Goal: Navigation & Orientation: Understand site structure

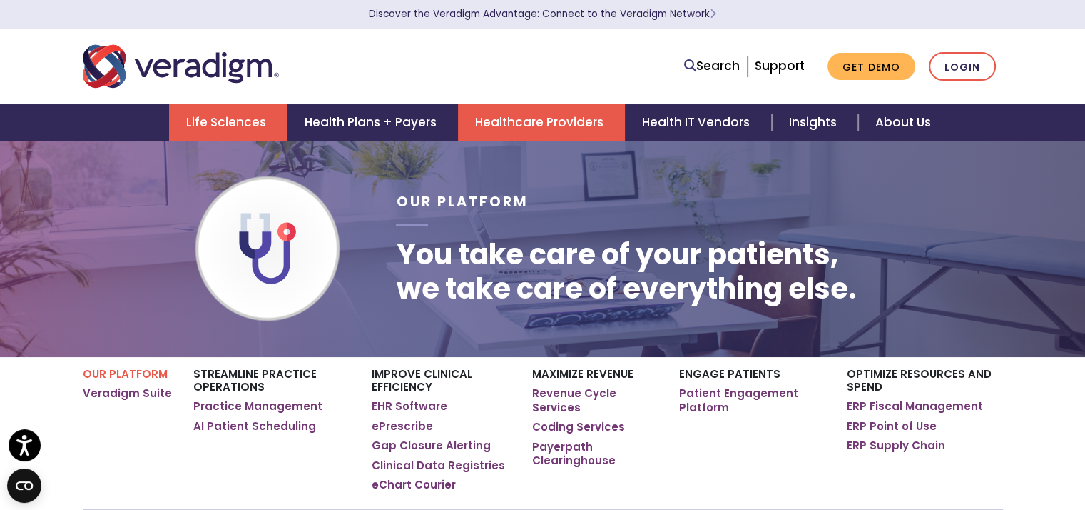
click at [245, 111] on link "Life Sciences" at bounding box center [228, 122] width 118 height 36
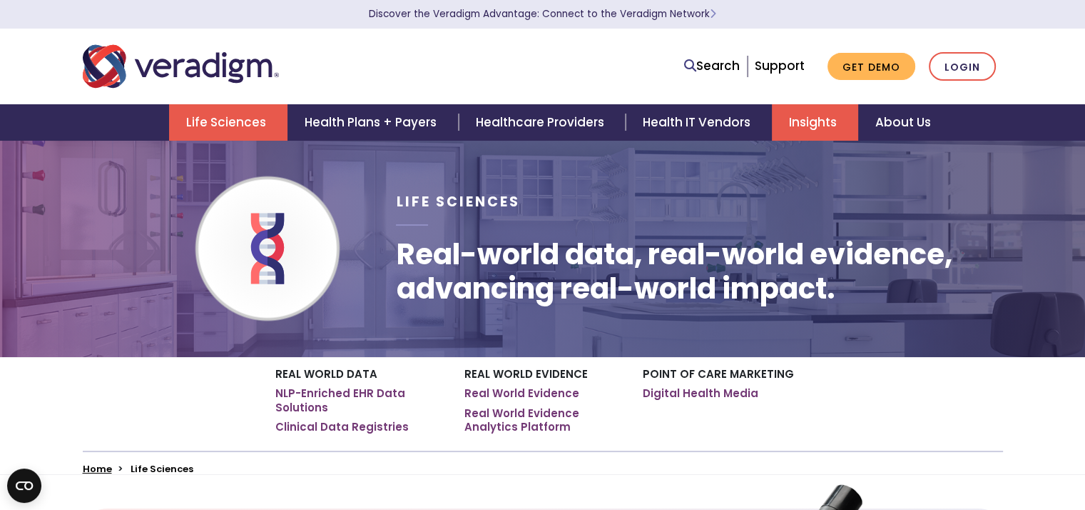
click at [819, 119] on link "Insights" at bounding box center [815, 122] width 86 height 36
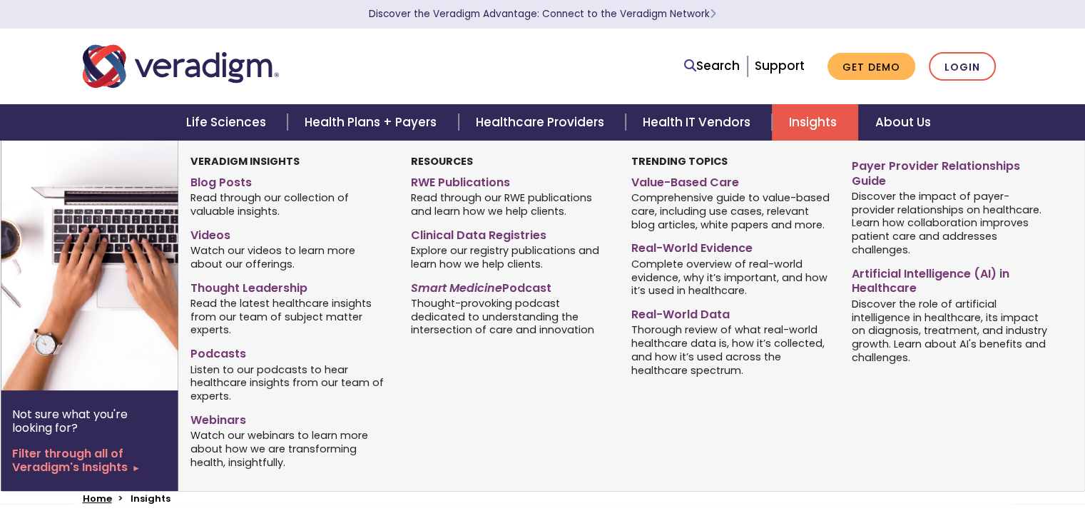
scroll to position [285, 0]
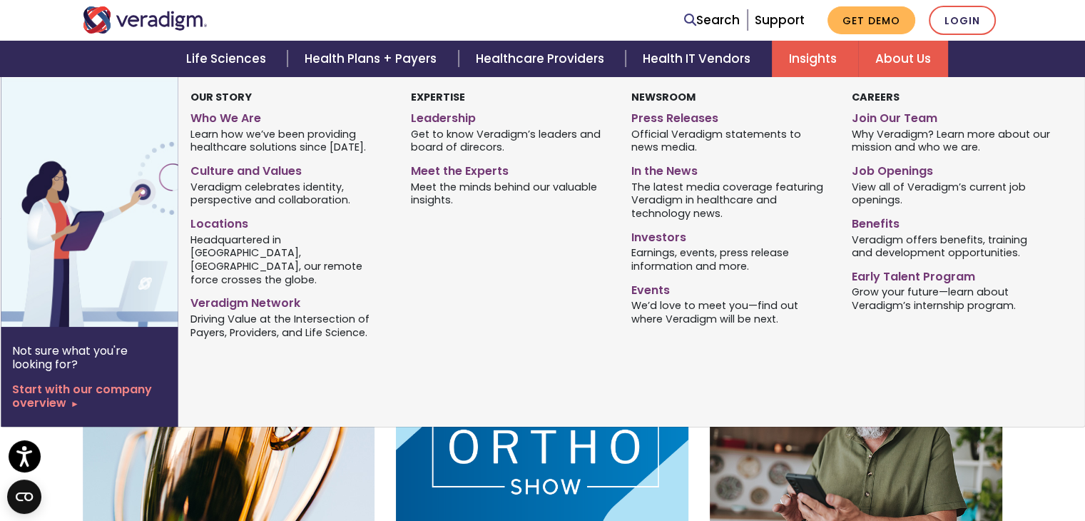
click at [904, 52] on link "About Us" at bounding box center [903, 59] width 90 height 36
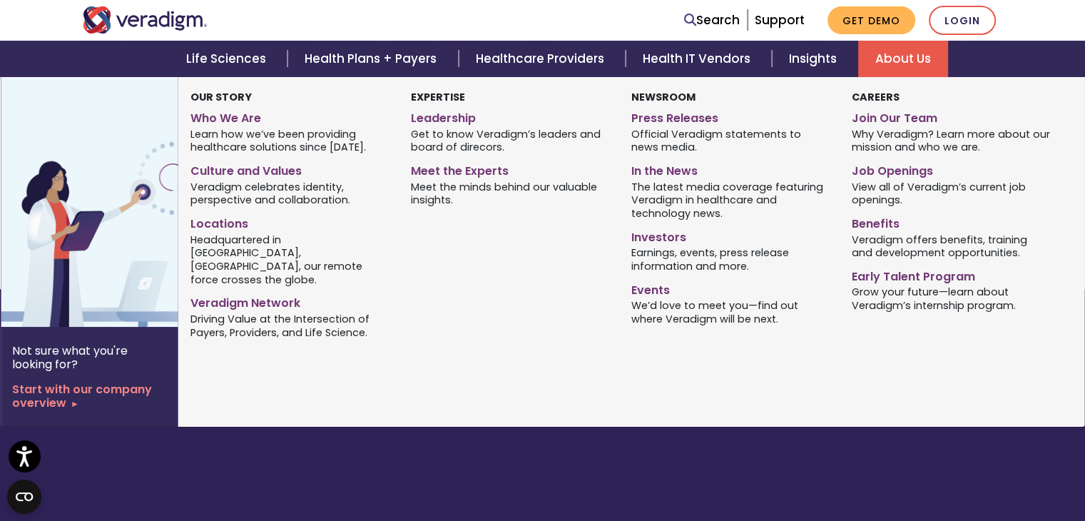
scroll to position [1150, 0]
